Goal: Navigation & Orientation: Find specific page/section

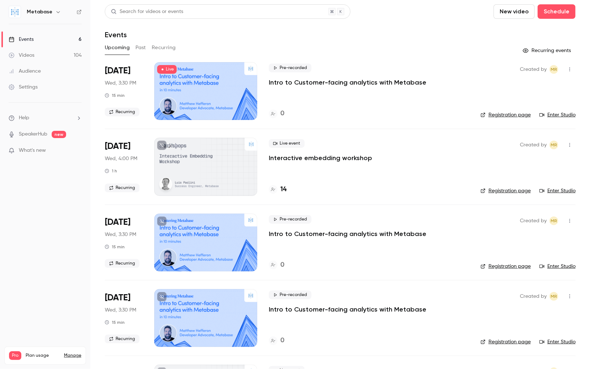
click at [562, 191] on link "Enter Studio" at bounding box center [558, 190] width 36 height 7
click at [165, 43] on button "Recurring" at bounding box center [164, 48] width 24 height 12
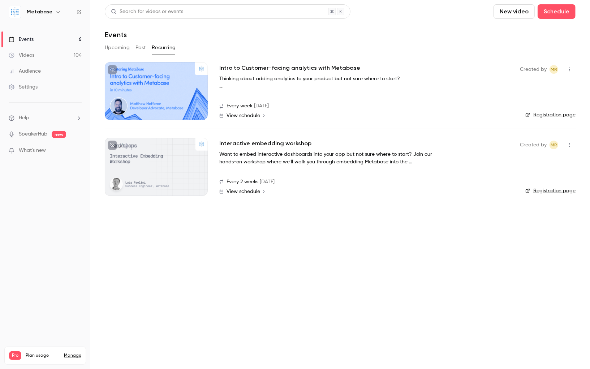
click at [142, 46] on button "Past" at bounding box center [141, 48] width 10 height 12
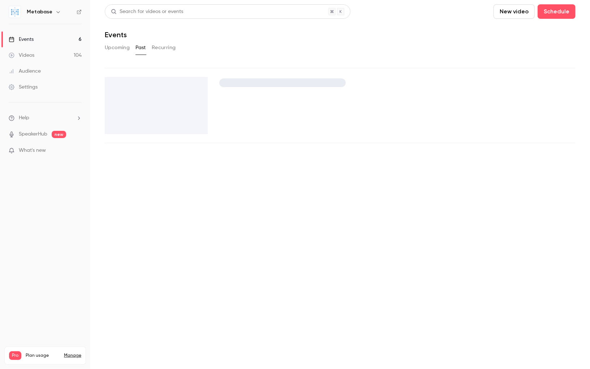
click at [119, 50] on button "Upcoming" at bounding box center [117, 48] width 25 height 12
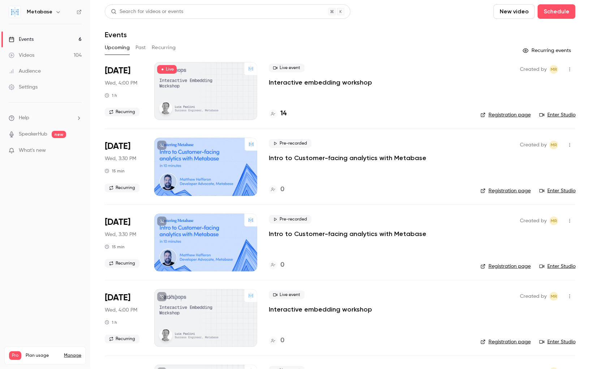
click at [30, 85] on div "Settings" at bounding box center [23, 87] width 29 height 7
